Goal: Obtain resource: Download file/media

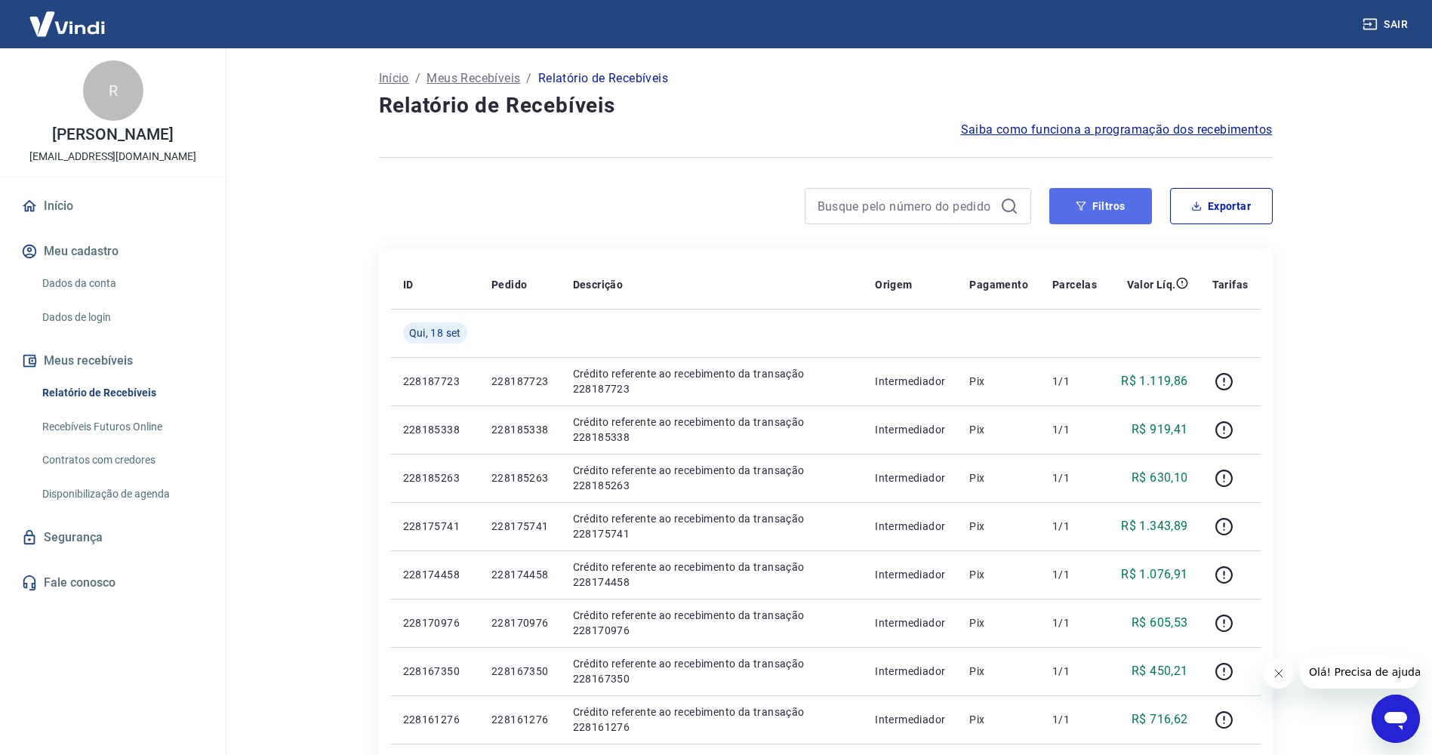
click at [1127, 208] on button "Filtros" at bounding box center [1100, 206] width 103 height 36
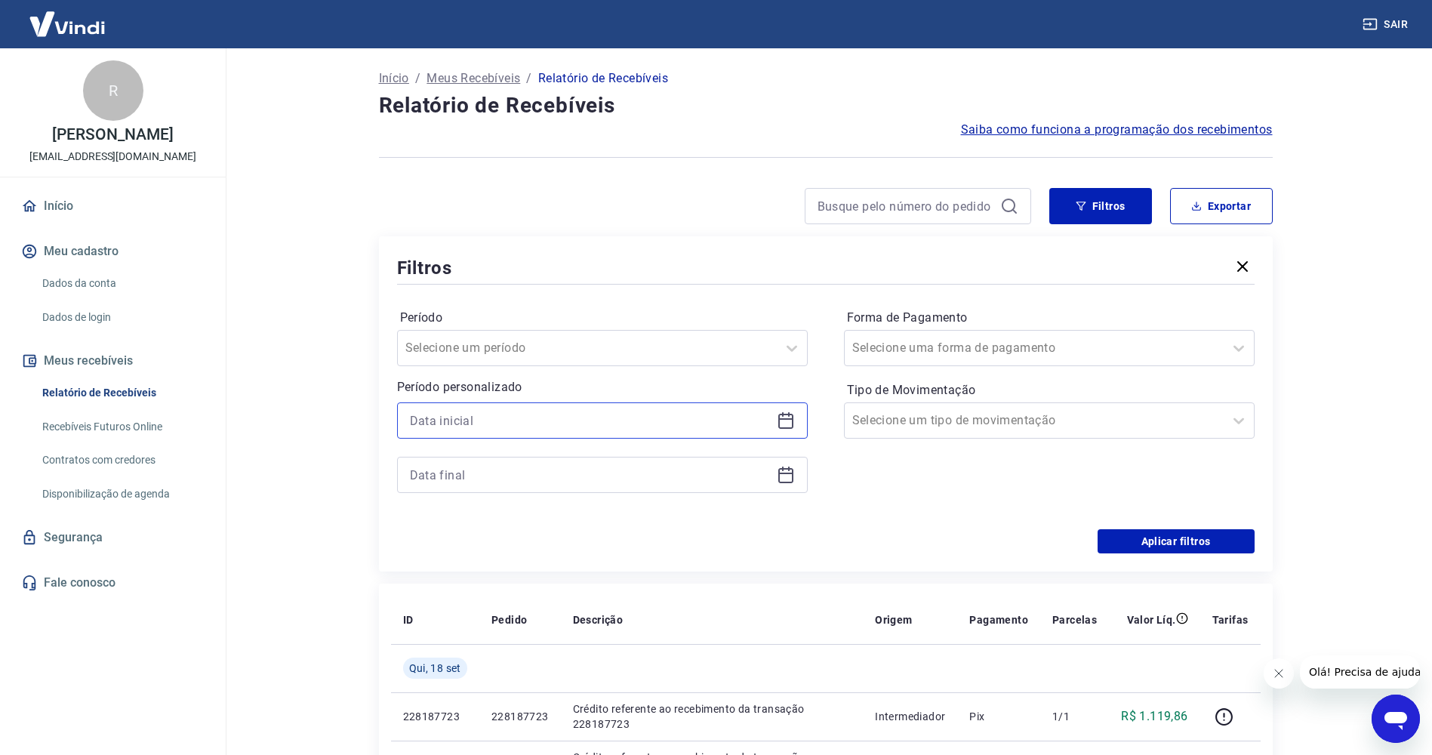
click at [538, 417] on input at bounding box center [590, 420] width 361 height 23
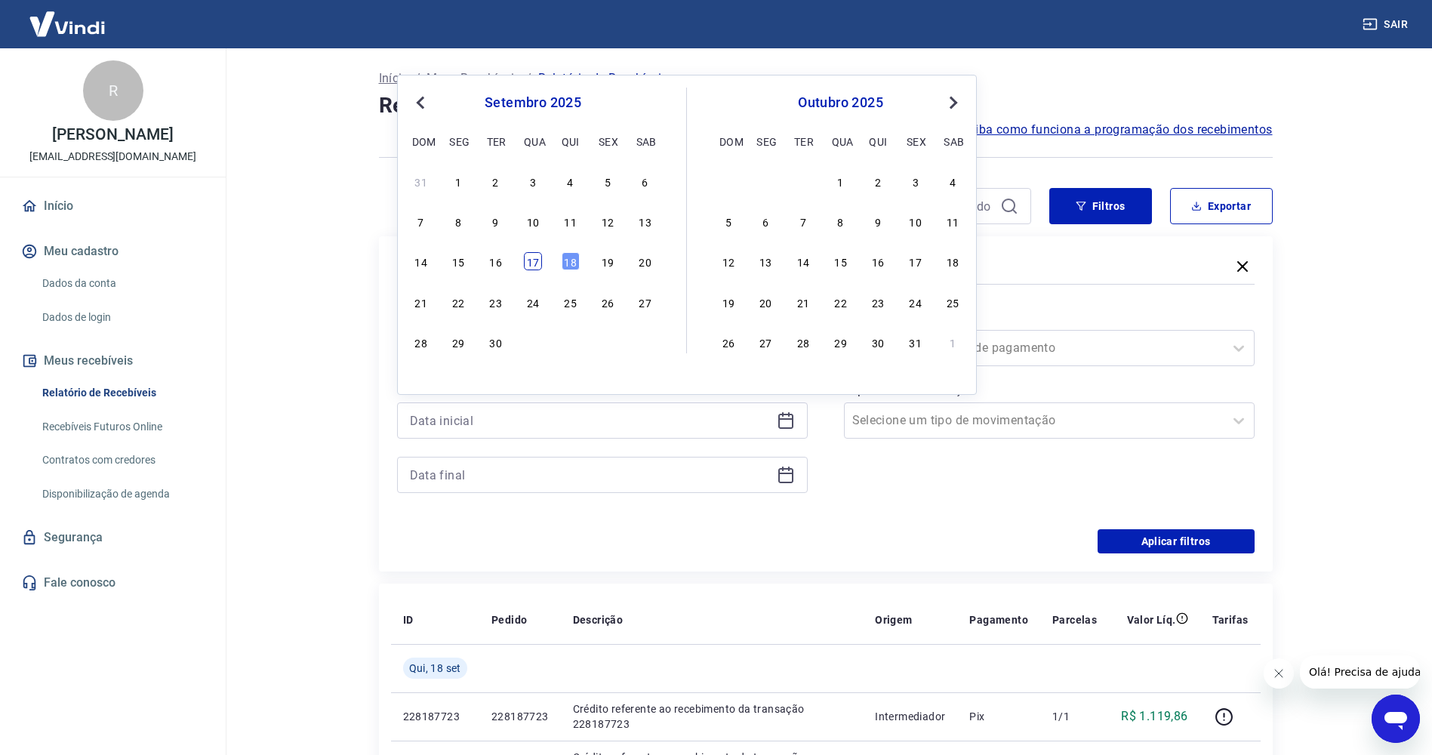
click at [540, 260] on div "17" at bounding box center [533, 261] width 18 height 18
type input "[DATE]"
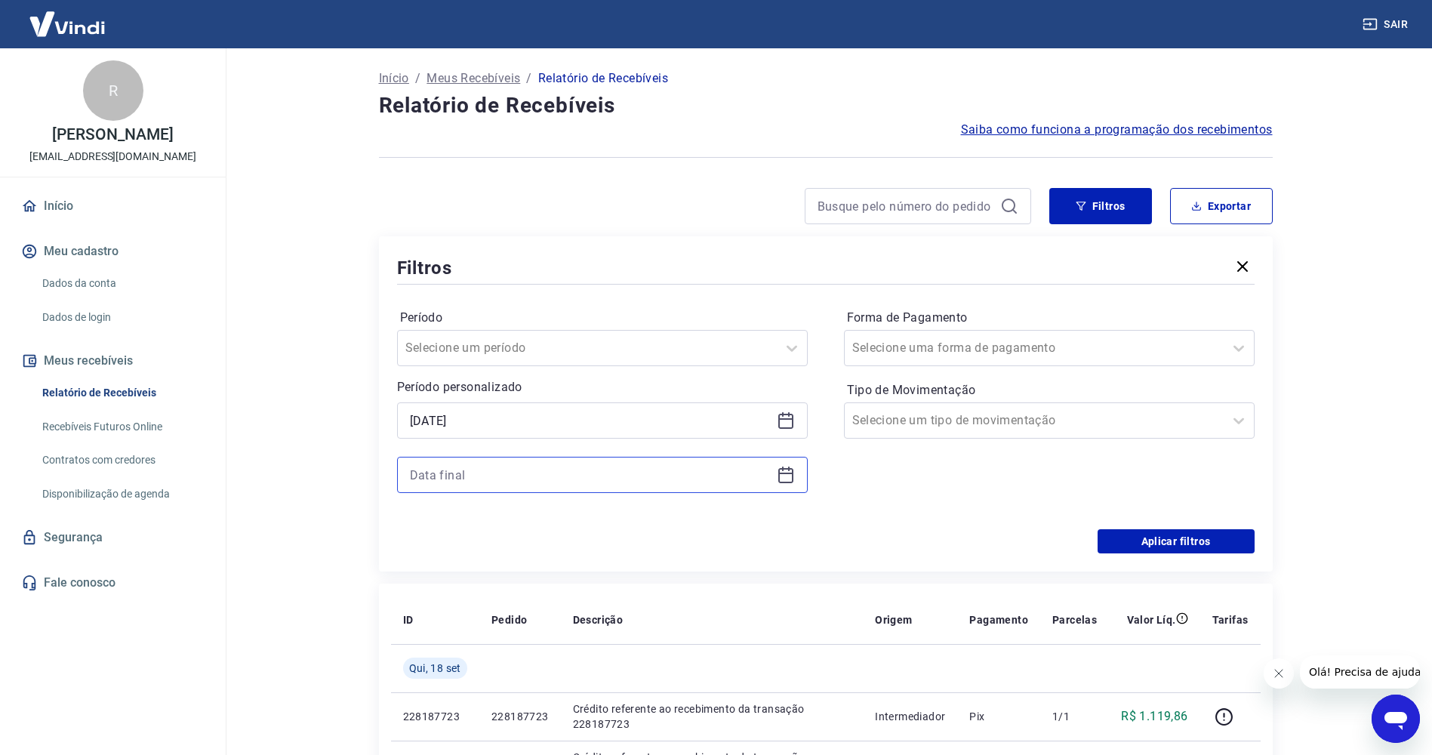
click at [568, 472] on input at bounding box center [590, 474] width 361 height 23
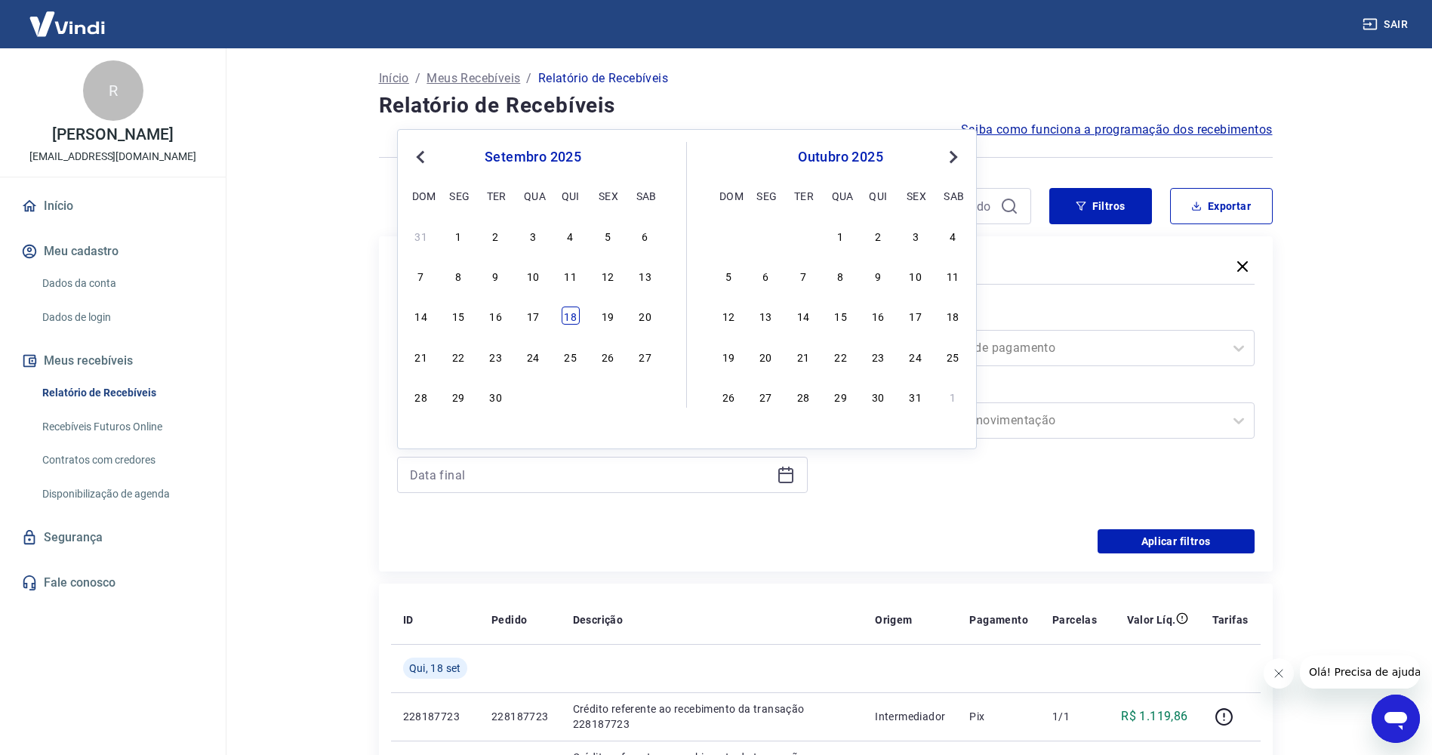
click at [575, 316] on div "18" at bounding box center [571, 315] width 18 height 18
type input "[DATE]"
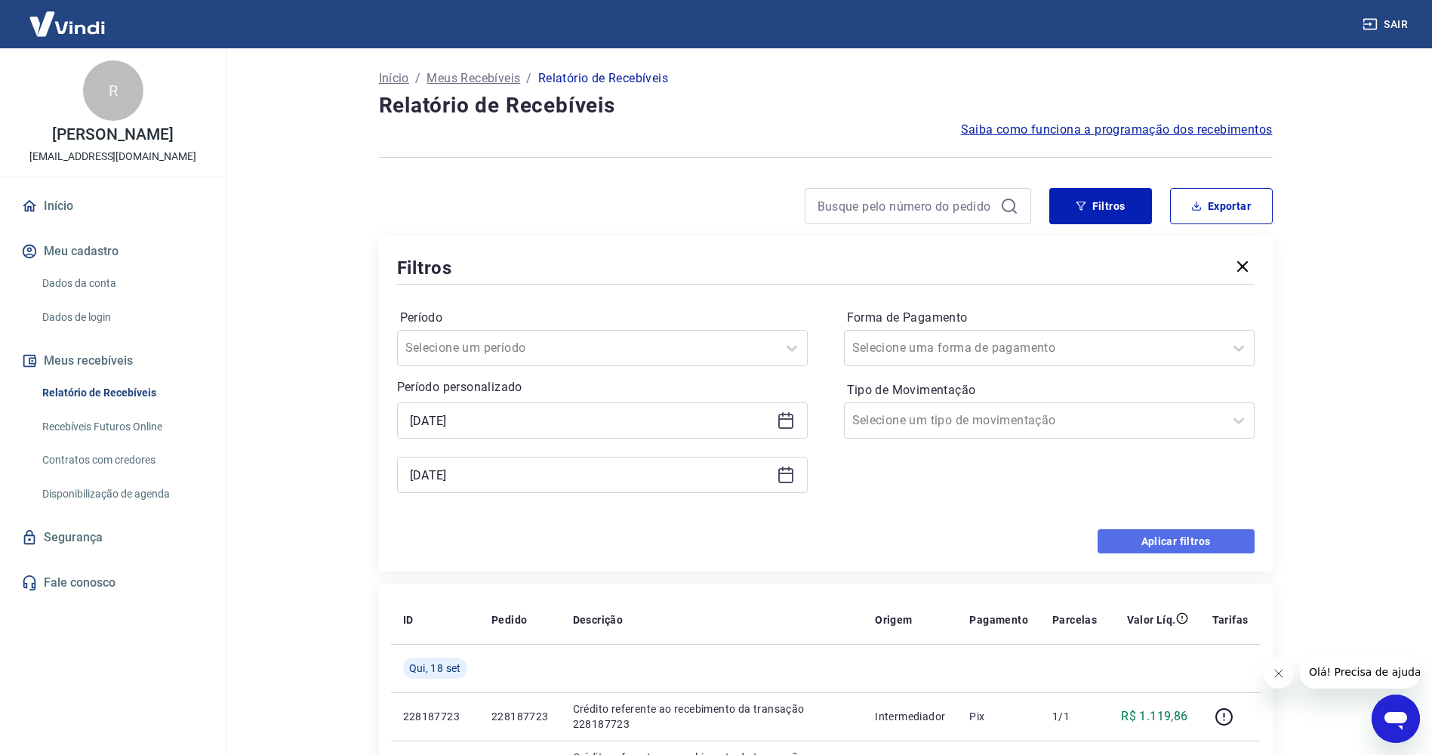
click at [1173, 530] on button "Aplicar filtros" at bounding box center [1176, 541] width 157 height 24
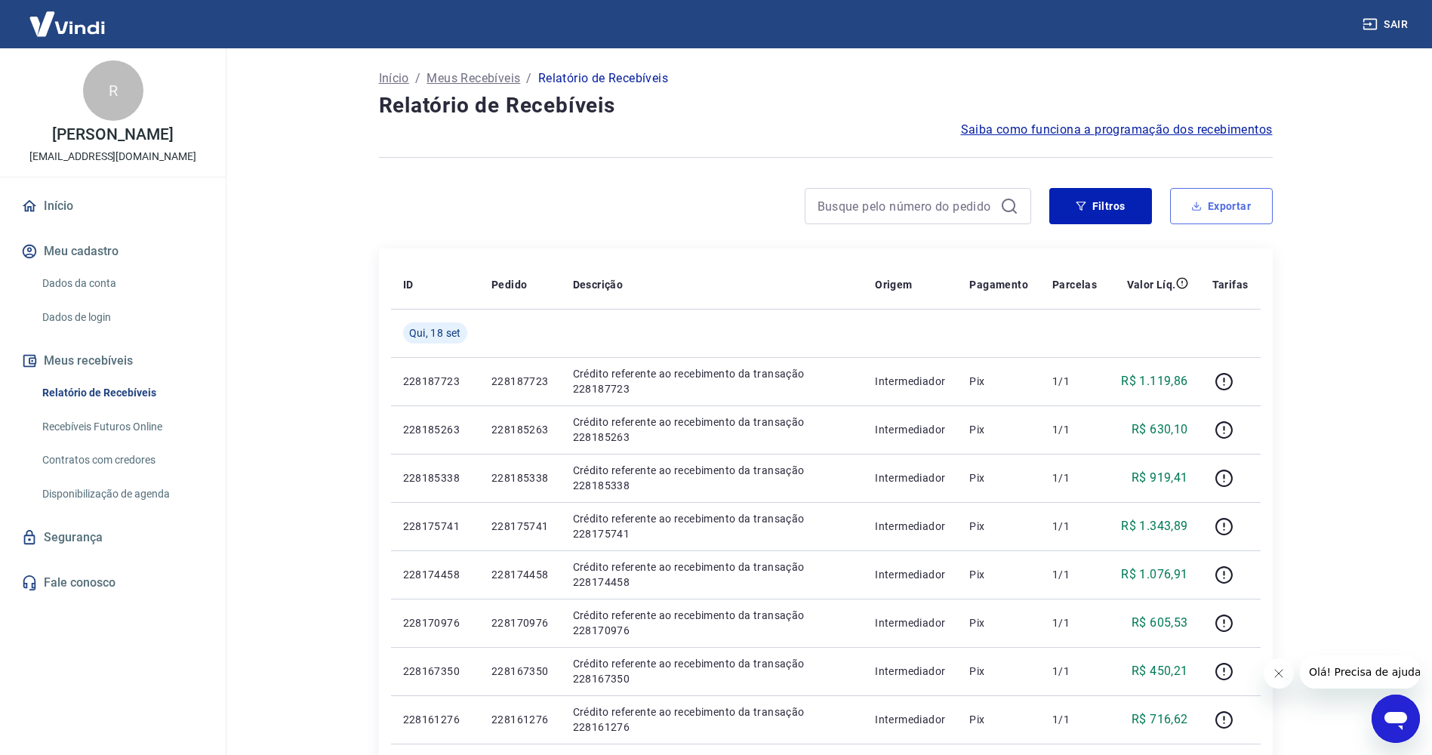
click at [1262, 198] on button "Exportar" at bounding box center [1221, 206] width 103 height 36
type input "[DATE]"
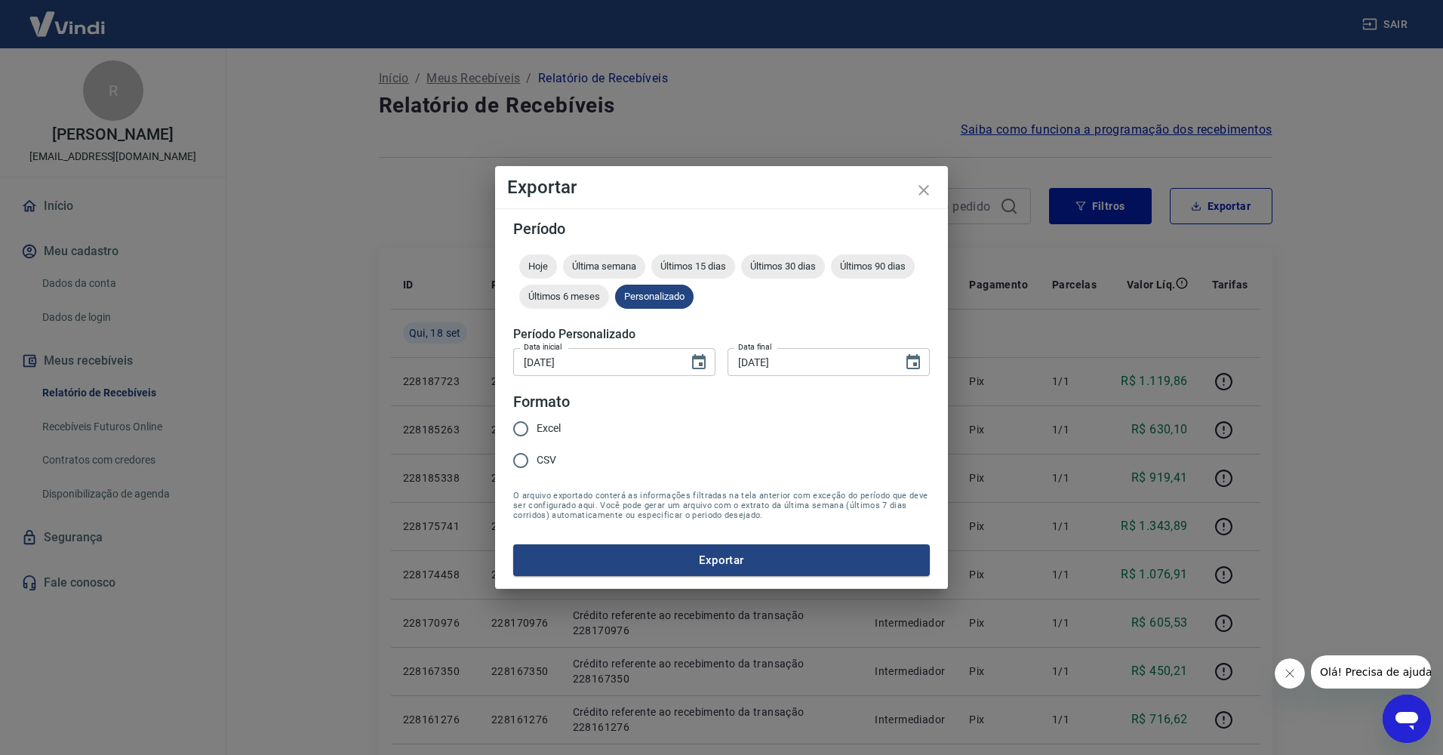
click at [548, 428] on span "Excel" at bounding box center [549, 428] width 24 height 16
click at [537, 428] on input "Excel" at bounding box center [521, 429] width 32 height 32
radio input "true"
click at [605, 544] on button "Exportar" at bounding box center [721, 560] width 417 height 32
